Goal: Navigation & Orientation: Find specific page/section

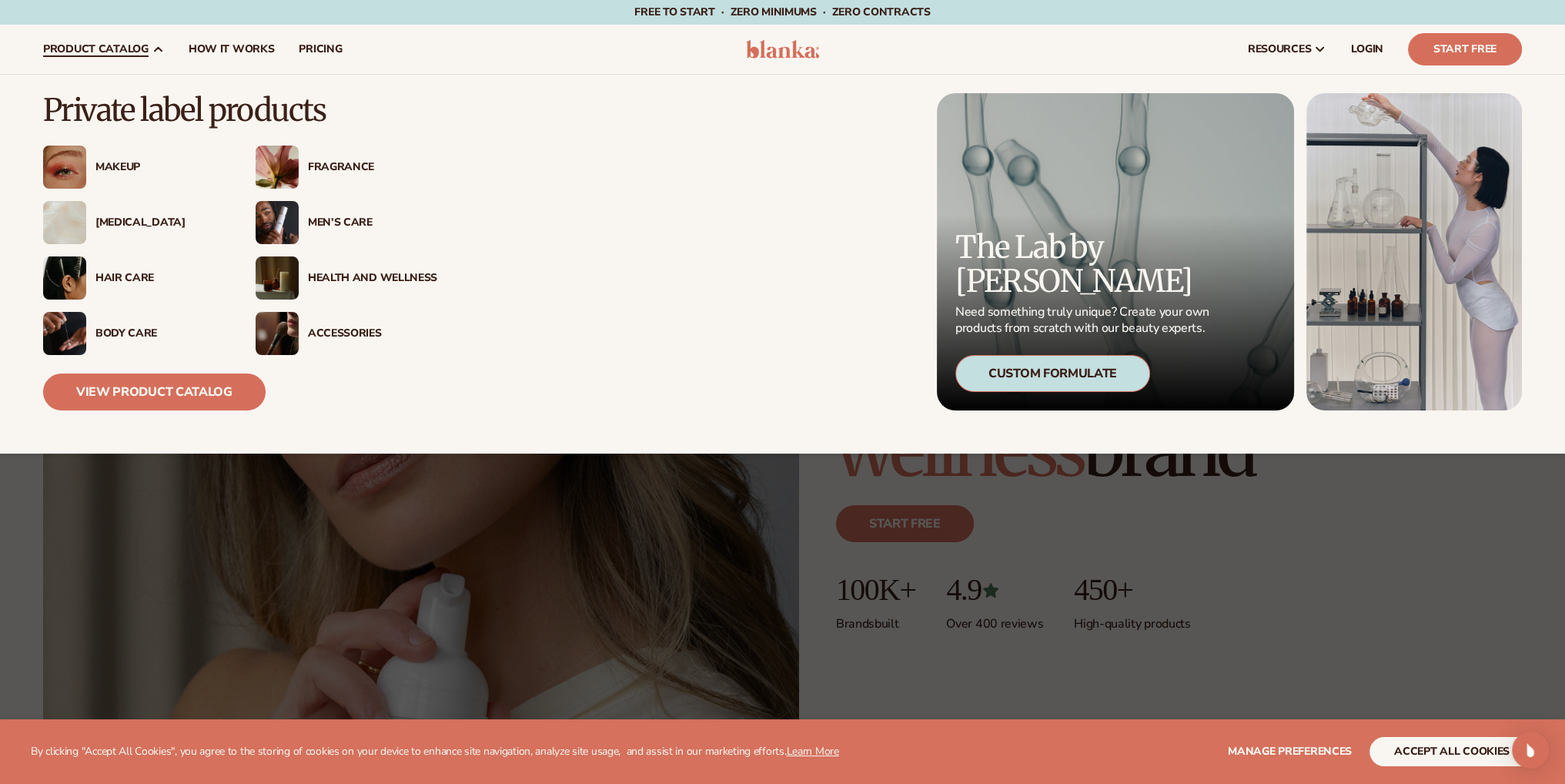
click at [142, 51] on span "product catalog" at bounding box center [95, 49] width 105 height 13
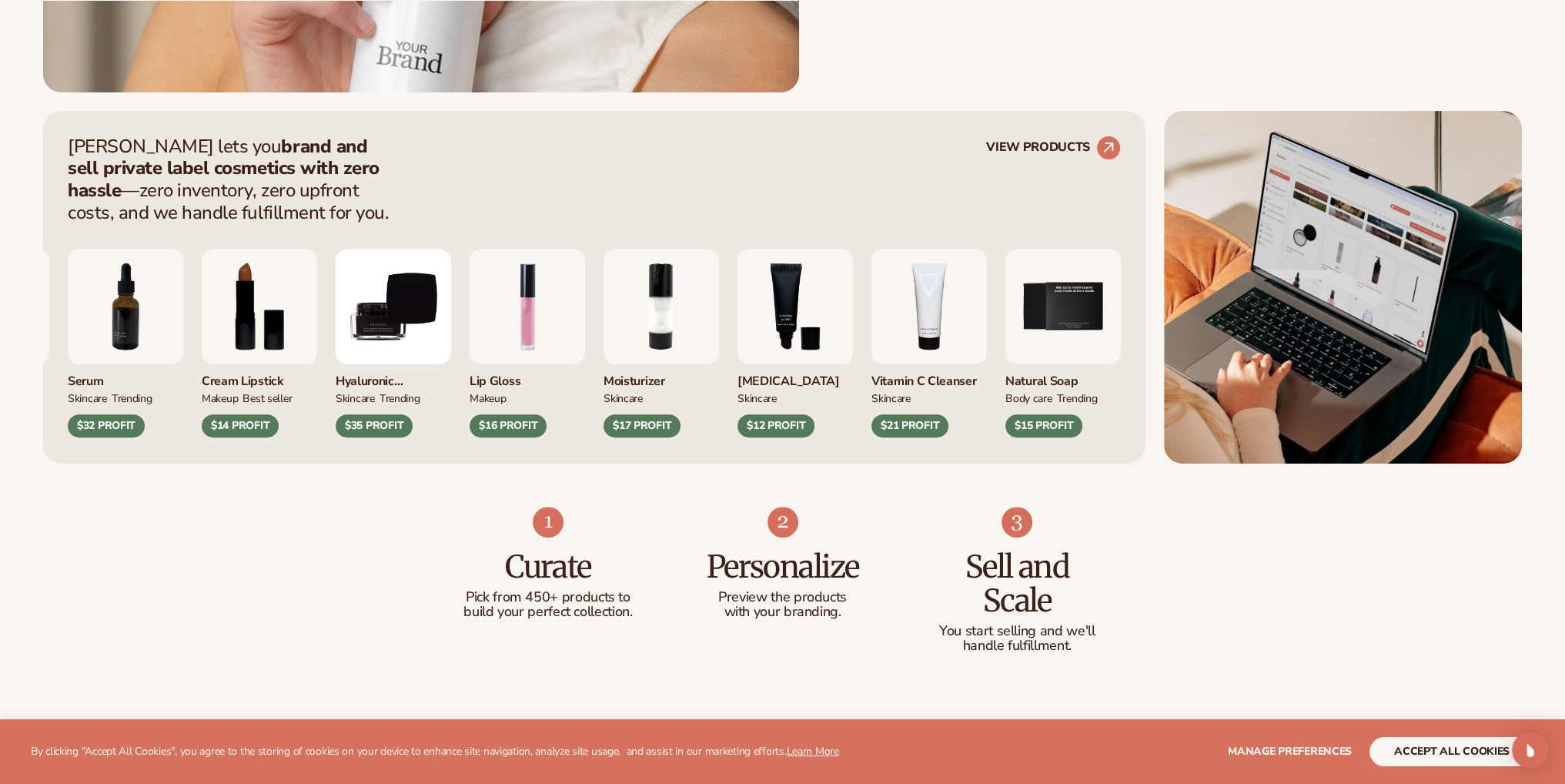
scroll to position [770, 0]
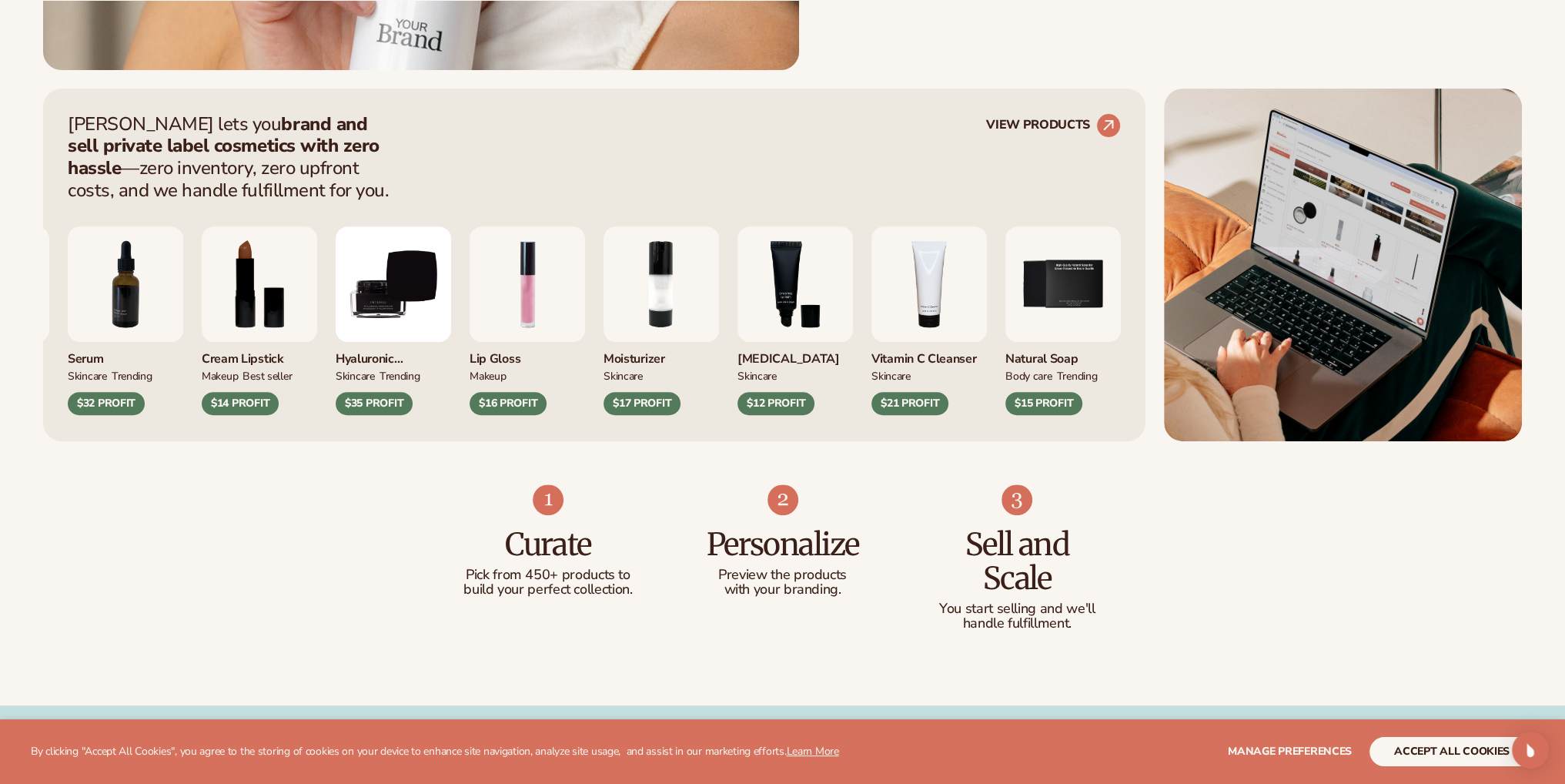
click at [1057, 92] on div "[PERSON_NAME] lets you brand and sell private label cosmetics with zero hassle …" at bounding box center [594, 264] width 1103 height 353
click at [1060, 122] on link "VIEW PRODUCTS" at bounding box center [1054, 125] width 135 height 24
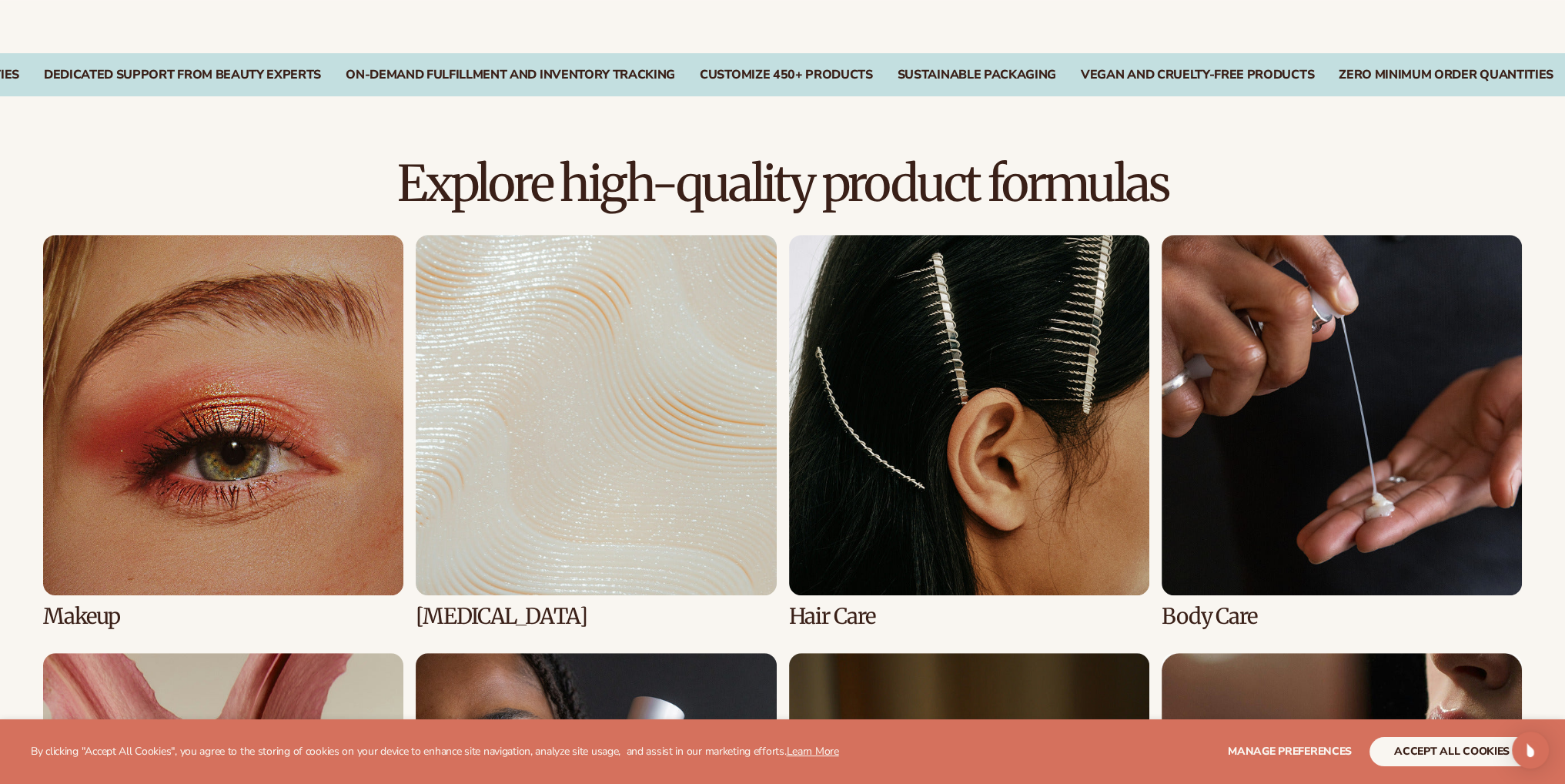
scroll to position [1463, 0]
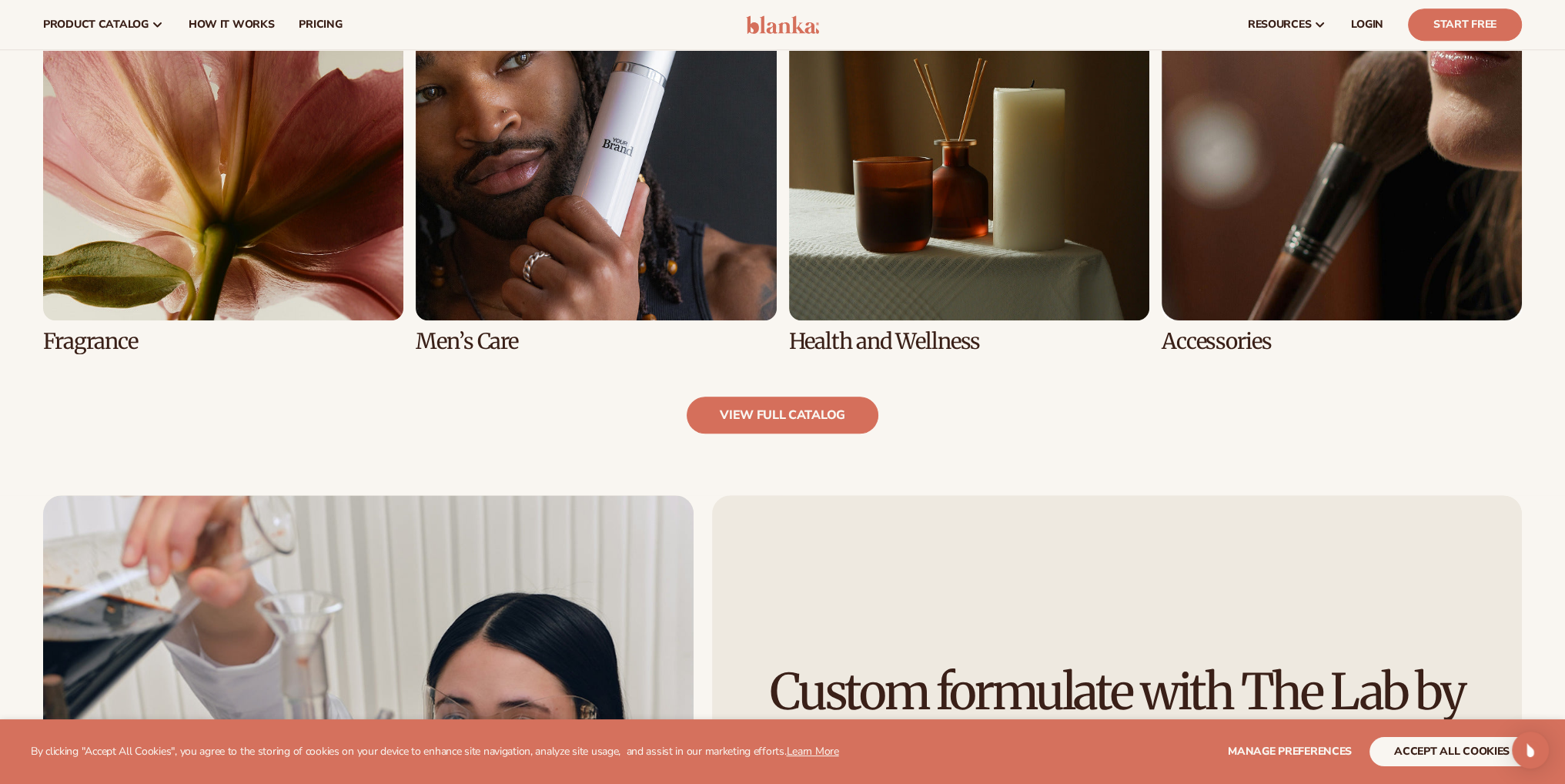
click at [961, 250] on link "7 / 8" at bounding box center [969, 156] width 361 height 393
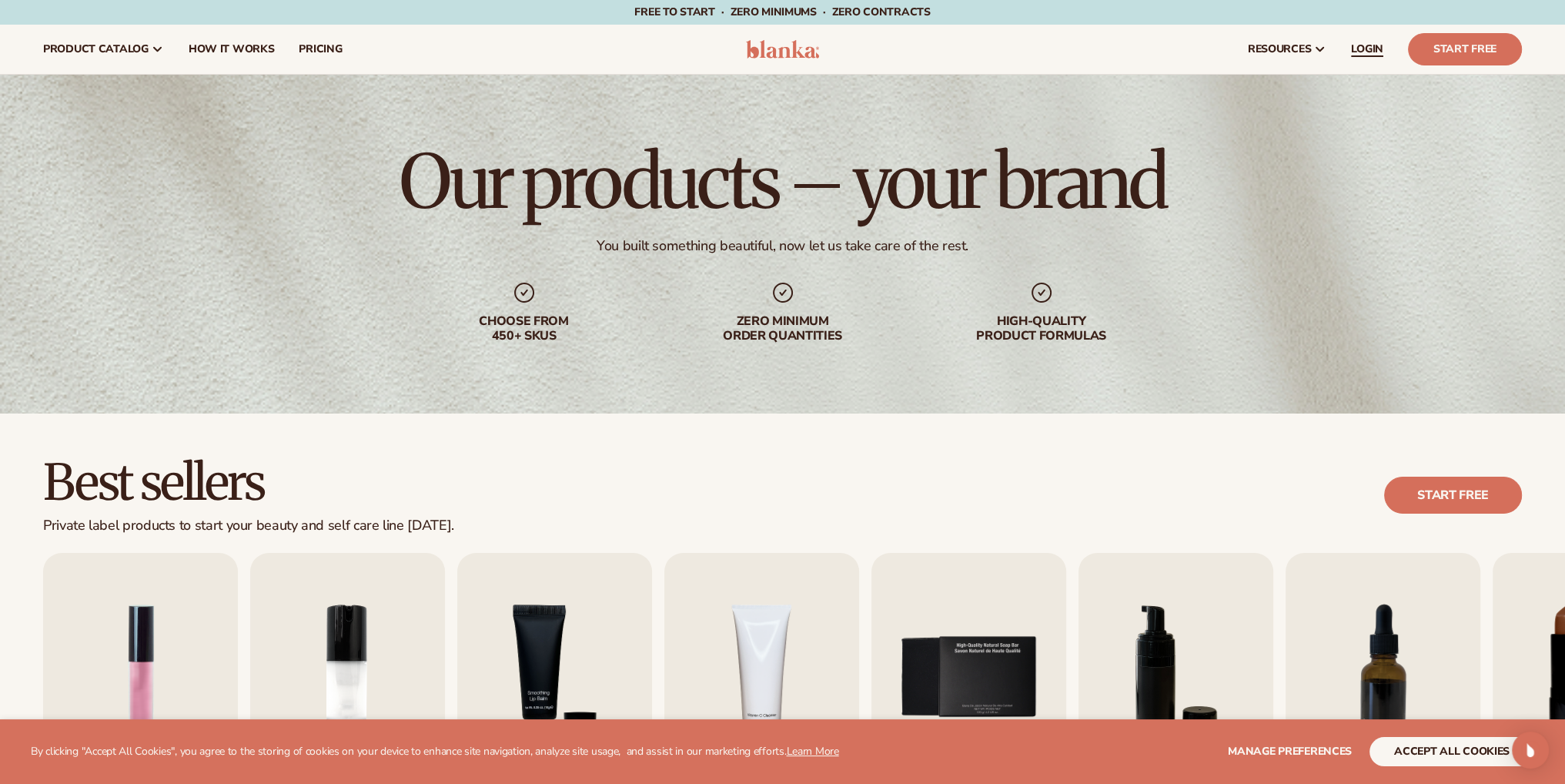
click at [1364, 50] on span "LOGIN" at bounding box center [1367, 49] width 32 height 13
